Goal: Transaction & Acquisition: Purchase product/service

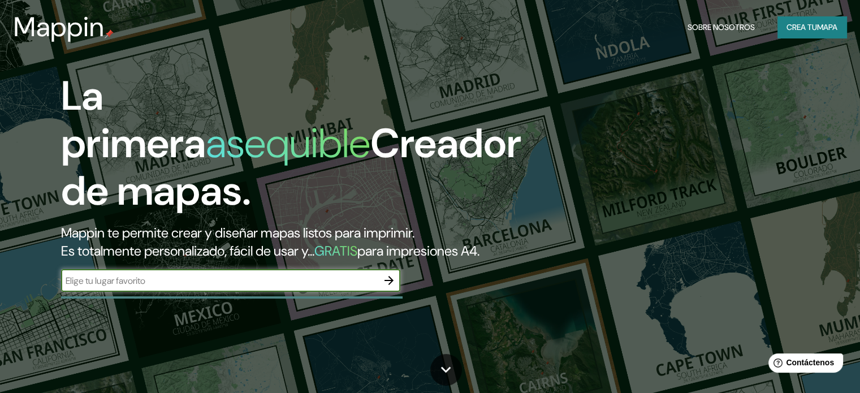
click at [339, 292] on div "​" at bounding box center [230, 280] width 339 height 23
type input "[GEOGRAPHIC_DATA] [GEOGRAPHIC_DATA]"
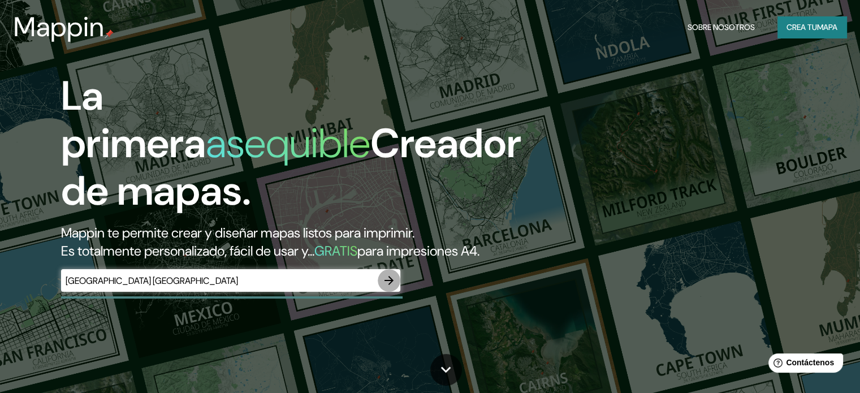
click at [384, 287] on icon "button" at bounding box center [389, 281] width 14 height 14
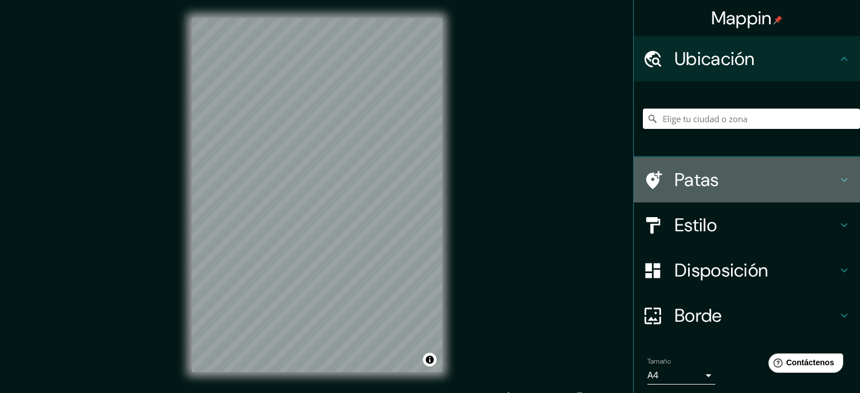
click at [653, 175] on div at bounding box center [659, 180] width 32 height 20
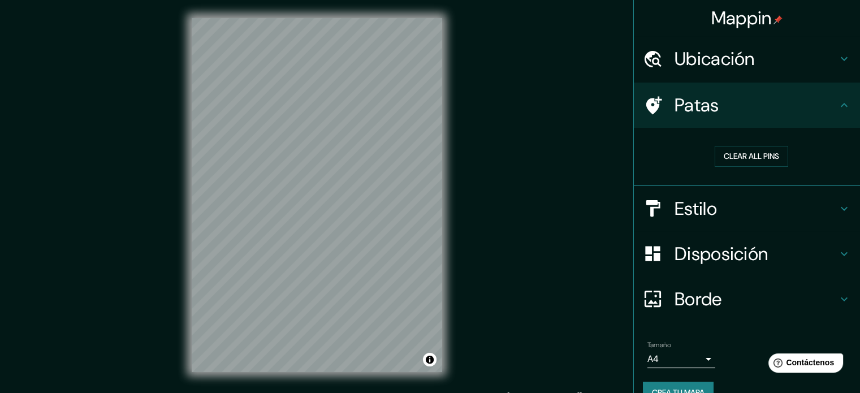
click at [692, 99] on font "Patas" at bounding box center [696, 105] width 45 height 24
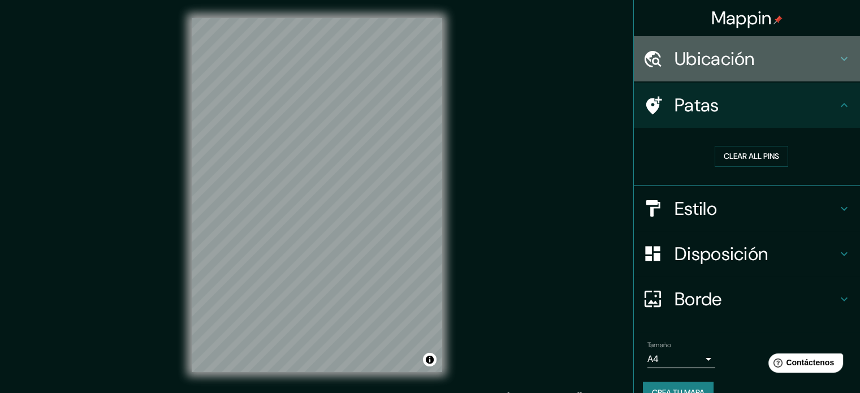
click at [651, 59] on icon at bounding box center [653, 59] width 20 height 20
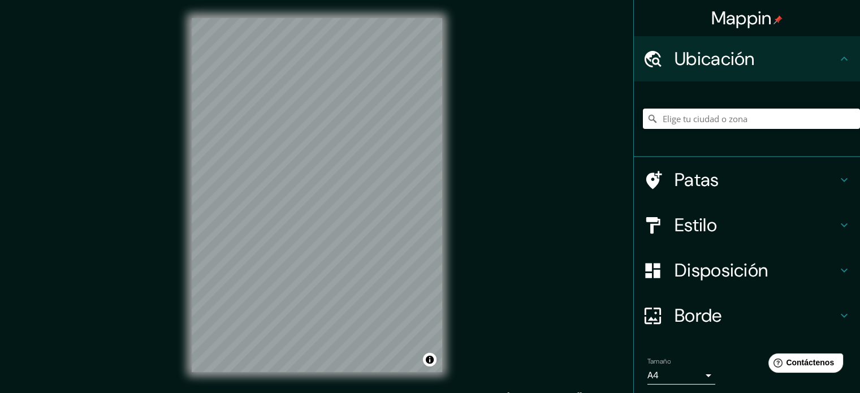
click at [693, 119] on input "Elige tu ciudad o zona" at bounding box center [751, 119] width 217 height 20
paste input "[STREET_ADDRESS] Cdad. Autónoma de [GEOGRAPHIC_DATA], [GEOGRAPHIC_DATA]"
click at [647, 118] on icon at bounding box center [652, 118] width 11 height 11
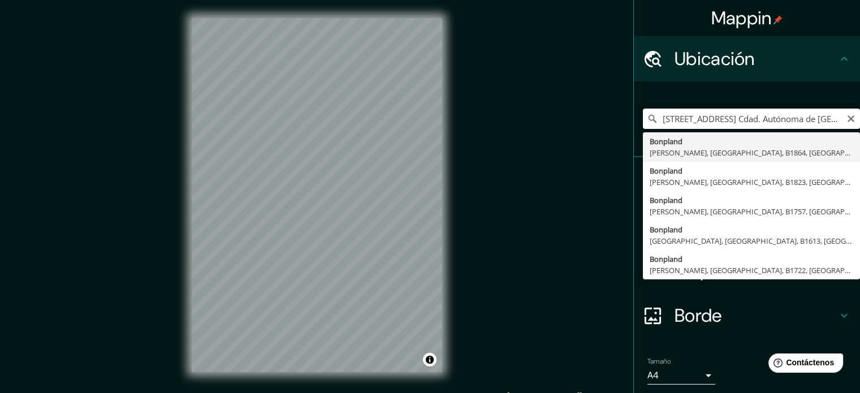
click at [718, 122] on input "[STREET_ADDRESS] Cdad. Autónoma de [GEOGRAPHIC_DATA], [GEOGRAPHIC_DATA]" at bounding box center [751, 119] width 217 height 20
type input "[PERSON_NAME], [PERSON_NAME], [GEOGRAPHIC_DATA], B1864, [GEOGRAPHIC_DATA]"
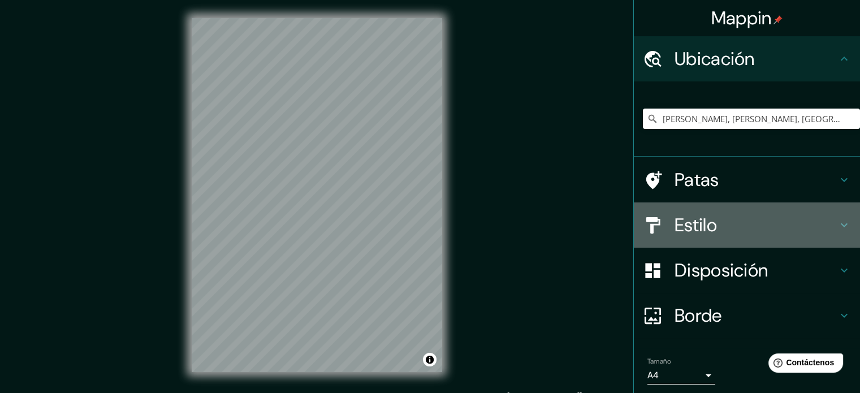
click at [684, 228] on font "Estilo" at bounding box center [695, 225] width 42 height 24
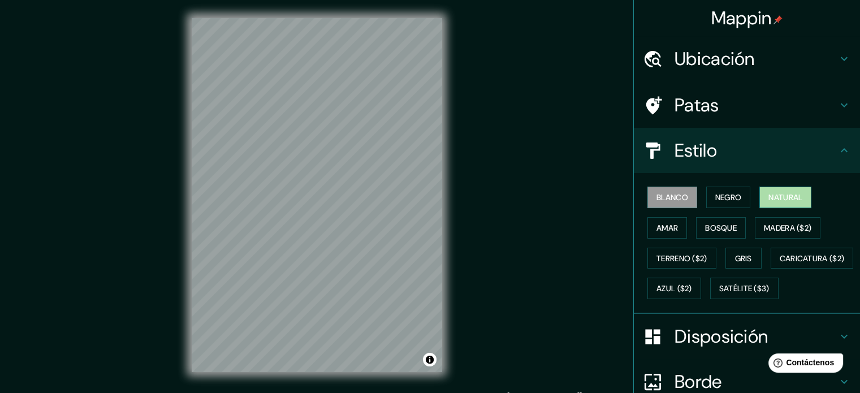
click at [759, 200] on button "Natural" at bounding box center [785, 197] width 52 height 21
click at [735, 259] on font "Gris" at bounding box center [743, 258] width 17 height 10
click at [768, 200] on font "Natural" at bounding box center [785, 197] width 34 height 10
click at [791, 174] on div "Blanco Negro Natural Amar Bosque Madera ($2) Terreno ($2) Gris Caricatura ($2) …" at bounding box center [747, 243] width 226 height 141
drag, startPoint x: 850, startPoint y: 169, endPoint x: 861, endPoint y: 224, distance: 56.5
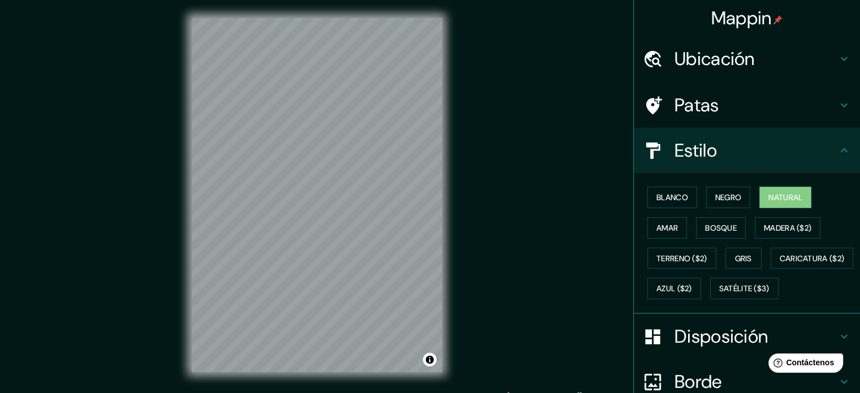
click at [859, 224] on html "Mappin Ubicación Bonpland, [PERSON_NAME], [GEOGRAPHIC_DATA], B1864, [GEOGRAPHIC…" at bounding box center [430, 196] width 860 height 393
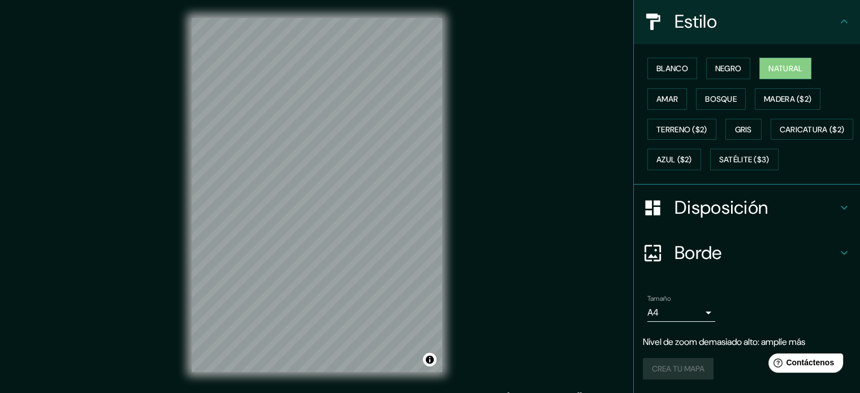
scroll to position [156, 0]
click at [746, 271] on div "Borde" at bounding box center [747, 252] width 226 height 45
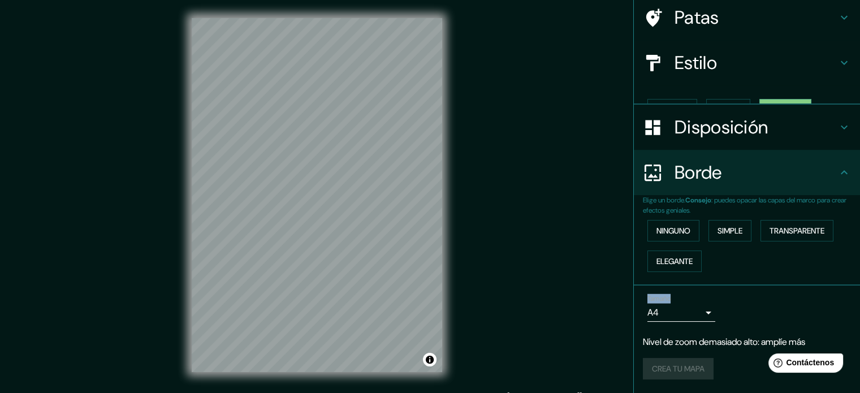
scroll to position [68, 0]
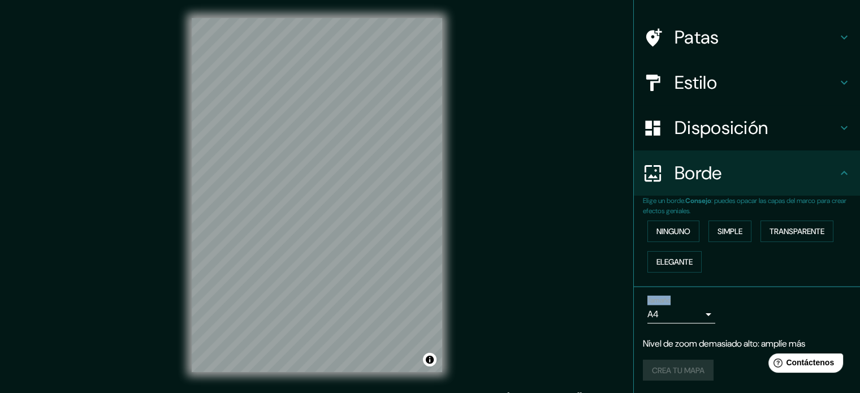
click at [746, 271] on div "Ninguno Simple Transparente Elegante" at bounding box center [751, 246] width 217 height 61
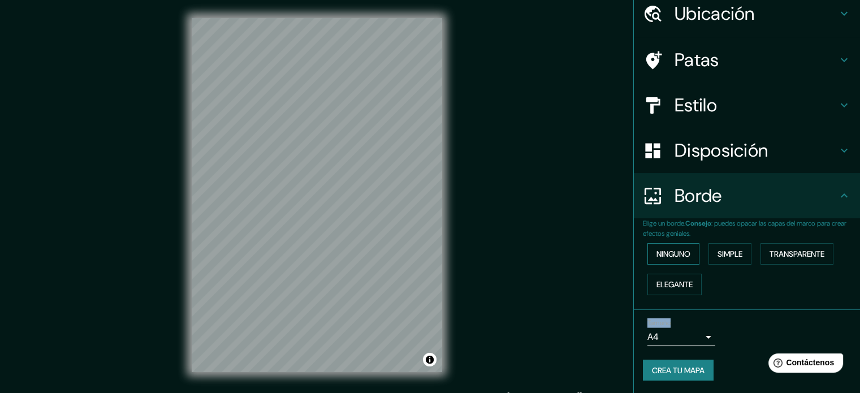
click at [672, 251] on font "Ninguno" at bounding box center [673, 254] width 34 height 10
click at [708, 254] on button "Simple" at bounding box center [729, 253] width 43 height 21
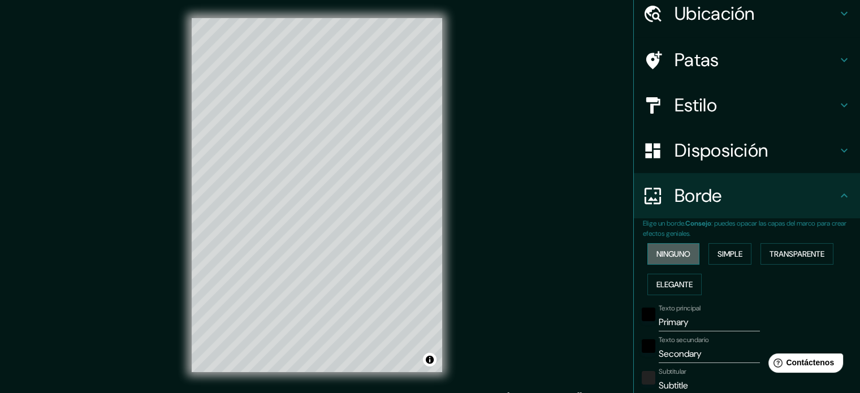
click at [660, 247] on font "Ninguno" at bounding box center [673, 253] width 34 height 15
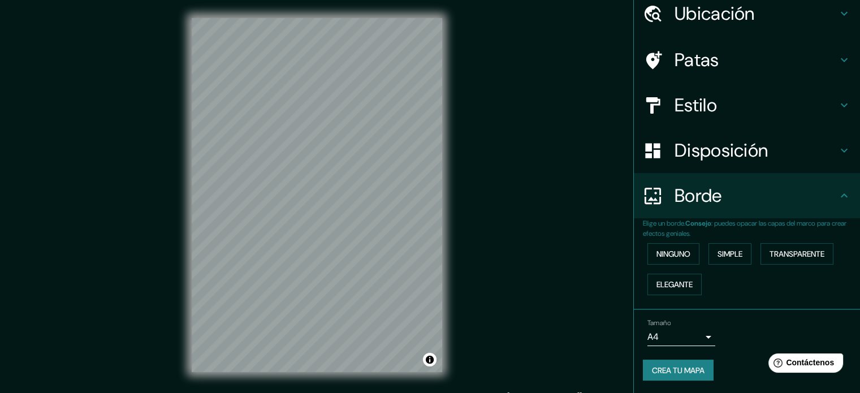
click at [733, 333] on div "Tamaño A4 single" at bounding box center [747, 332] width 208 height 36
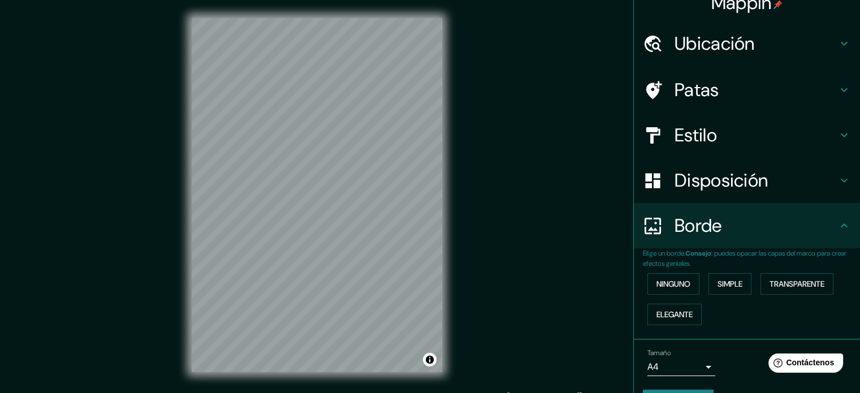
scroll to position [0, 0]
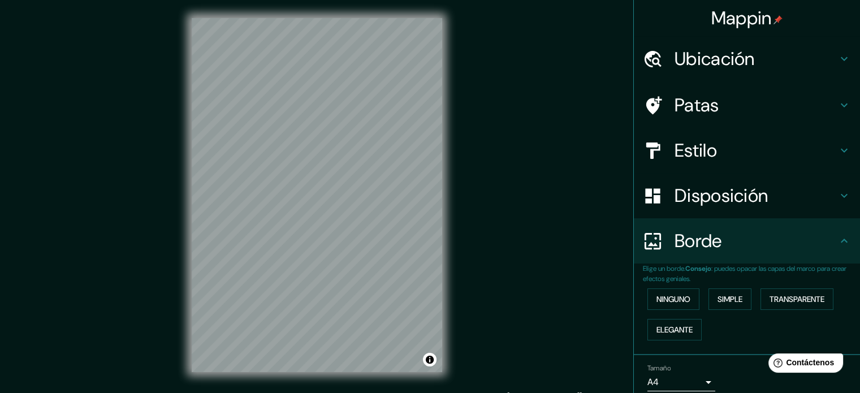
click at [846, 164] on div "Estilo" at bounding box center [747, 150] width 226 height 45
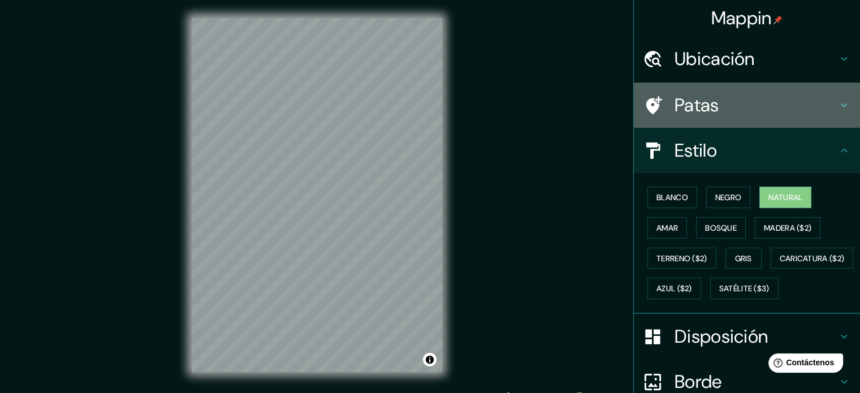
click at [759, 110] on h4 "Patas" at bounding box center [755, 105] width 163 height 23
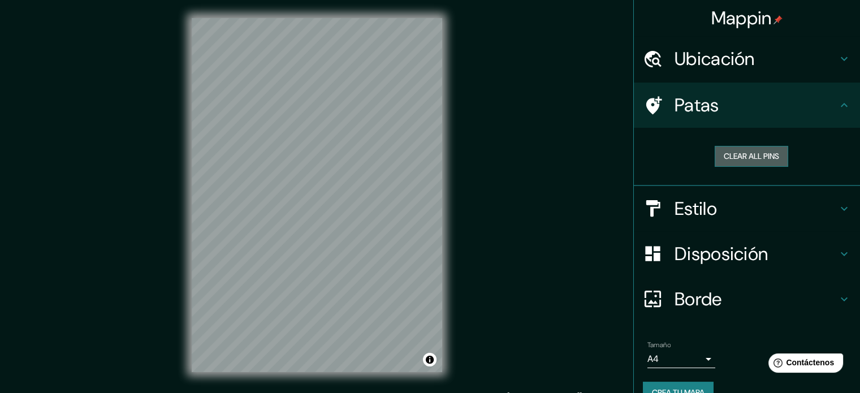
click at [753, 149] on button "Clear all pins" at bounding box center [751, 156] width 73 height 21
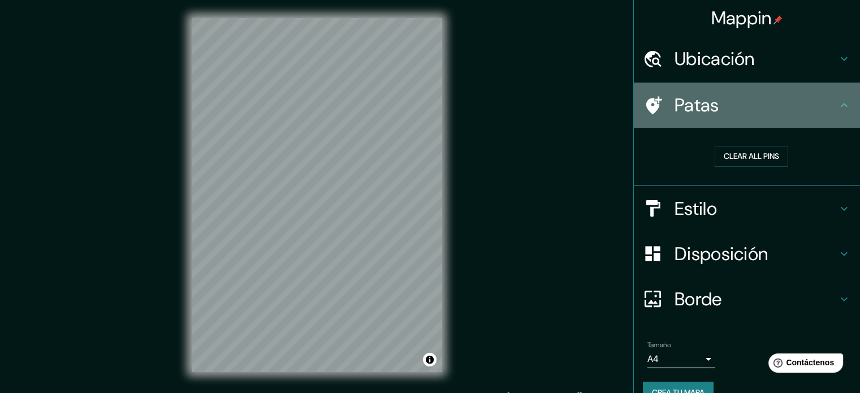
click at [676, 99] on font "Patas" at bounding box center [696, 105] width 45 height 24
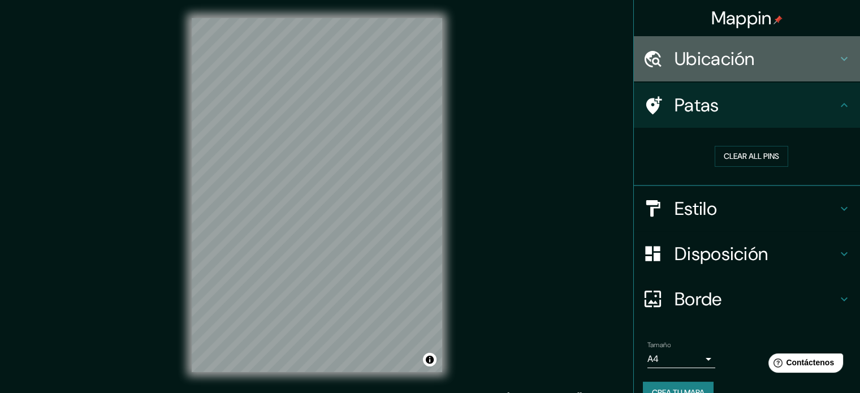
click at [689, 57] on font "Ubicación" at bounding box center [714, 59] width 80 height 24
